Goal: Go to known website: Access a specific website the user already knows

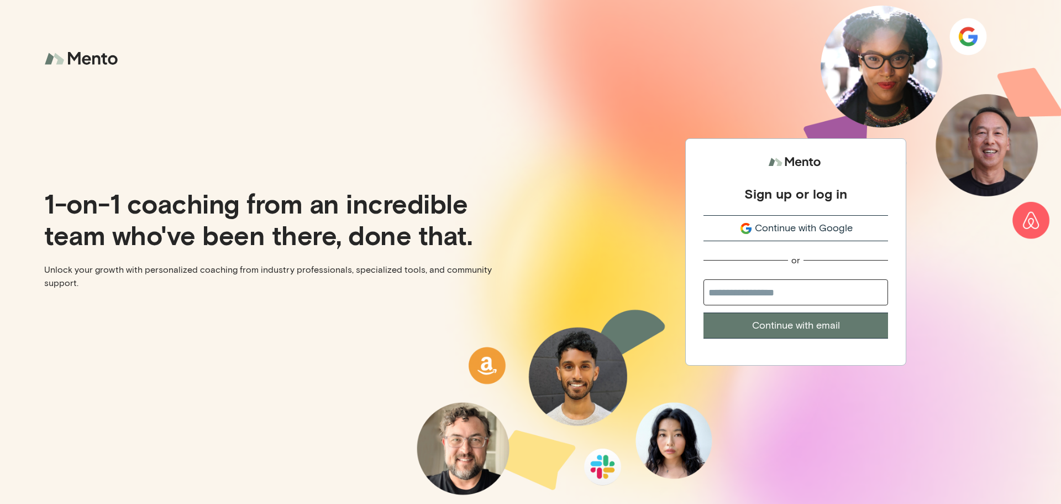
click at [810, 228] on span "Continue with Google" at bounding box center [804, 228] width 98 height 15
